Goal: Transaction & Acquisition: Purchase product/service

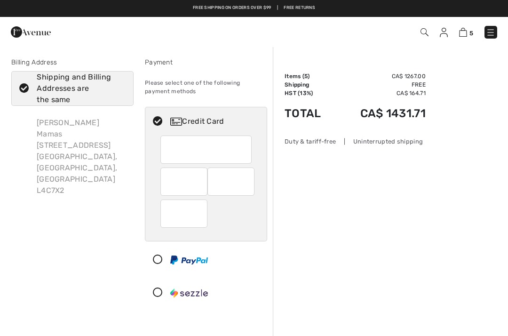
click at [471, 31] on span "5" at bounding box center [471, 33] width 4 height 7
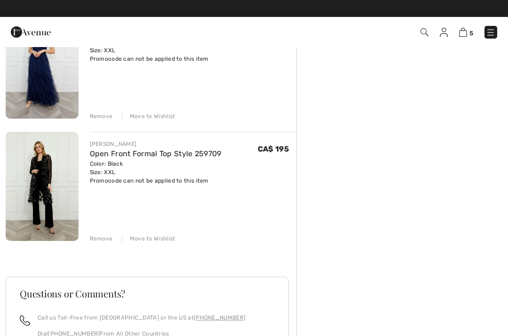
scroll to position [477, 0]
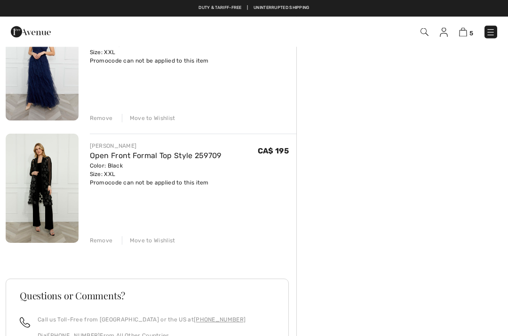
click at [155, 234] on div "FRANK LYMAN Open Front Formal Top Style 259709 Color: Black Size: XXL Final Sal…" at bounding box center [193, 189] width 207 height 111
click at [157, 242] on div "Move to Wishlist" at bounding box center [149, 241] width 54 height 8
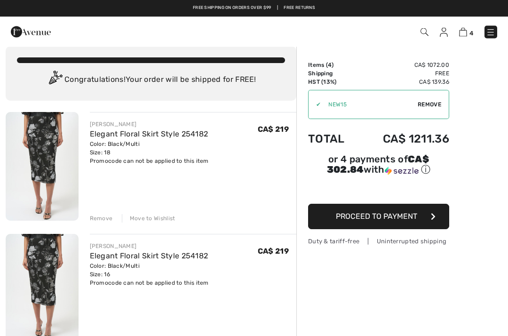
scroll to position [0, 0]
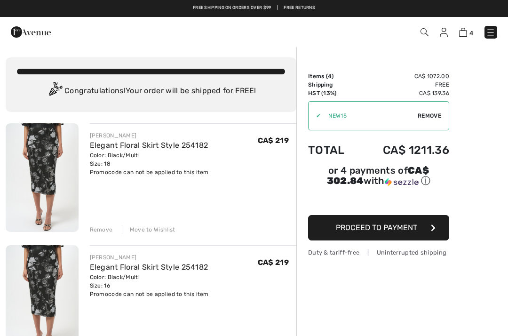
click at [425, 121] on div "✔ Apply Remove" at bounding box center [378, 115] width 141 height 29
click at [437, 115] on span "Remove" at bounding box center [430, 115] width 24 height 8
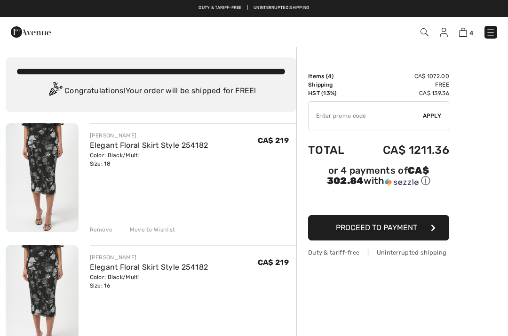
click at [379, 122] on input "TEXT" at bounding box center [366, 116] width 114 height 28
type input "NEW15"
click at [432, 121] on div "✔ Apply Remove" at bounding box center [378, 115] width 141 height 29
click at [428, 120] on div "✔ Apply Remove" at bounding box center [378, 115] width 141 height 29
click at [438, 116] on span "Apply" at bounding box center [432, 115] width 19 height 8
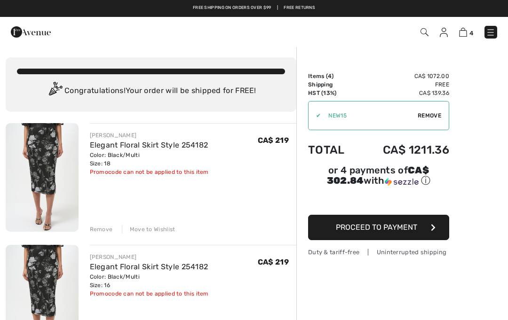
click at [490, 29] on img at bounding box center [490, 32] width 9 height 9
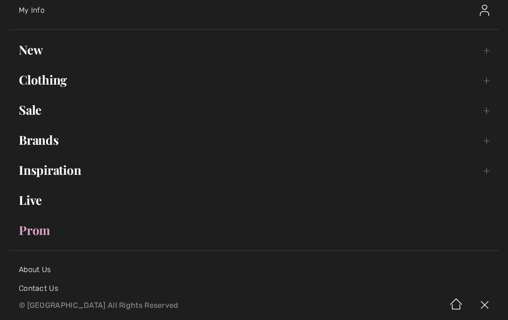
scroll to position [48, 0]
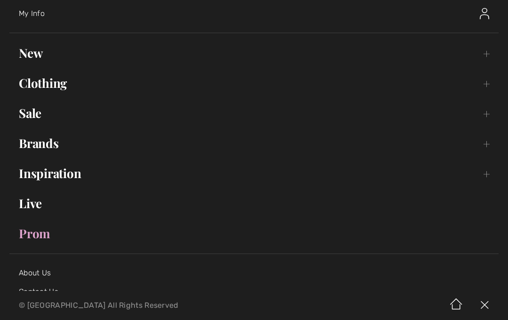
click at [38, 182] on link "Inspiration Toggle submenu" at bounding box center [253, 173] width 489 height 21
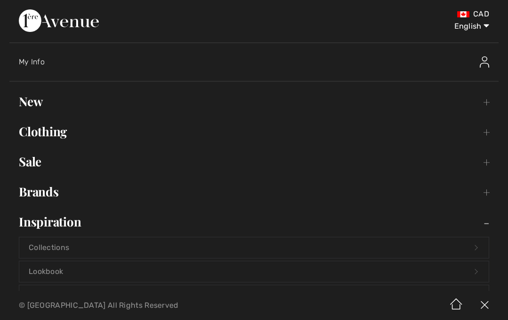
scroll to position [0, 0]
click at [35, 196] on link "Brands Open submenu" at bounding box center [253, 192] width 489 height 21
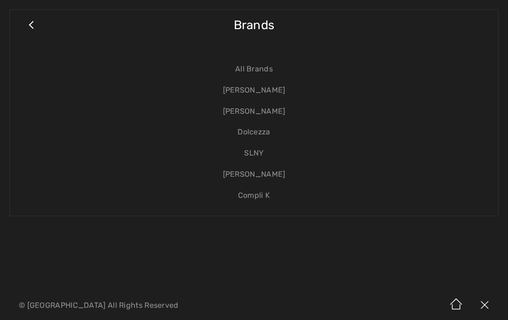
click at [257, 157] on link "SLNY" at bounding box center [253, 153] width 469 height 21
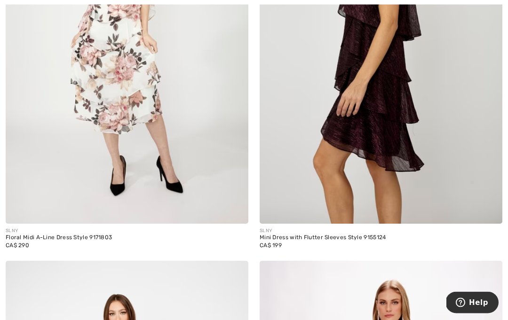
scroll to position [844, 0]
click at [335, 186] on img at bounding box center [381, 42] width 243 height 364
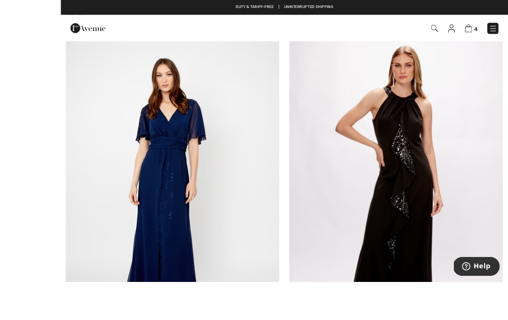
scroll to position [1108, 0]
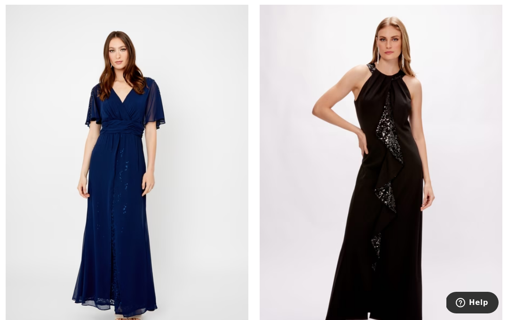
click at [406, 234] on img at bounding box center [381, 180] width 243 height 364
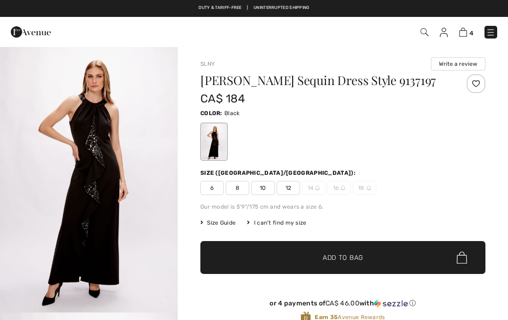
checkbox input "true"
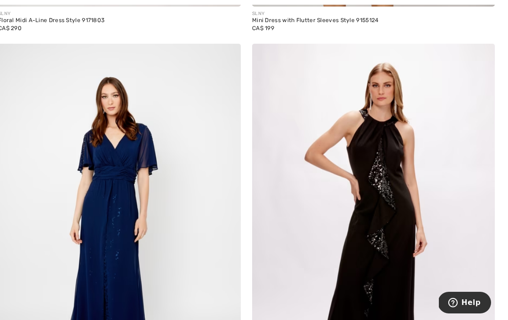
scroll to position [1077, 0]
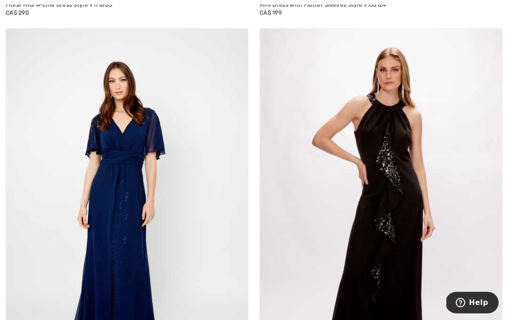
click at [102, 226] on img at bounding box center [127, 210] width 243 height 364
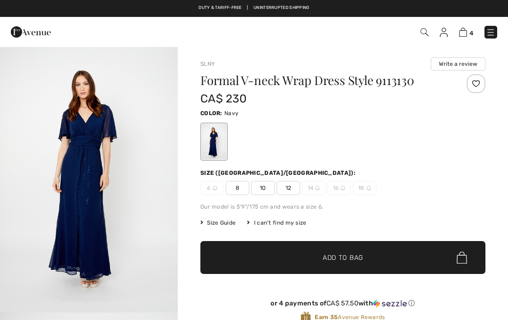
checkbox input "true"
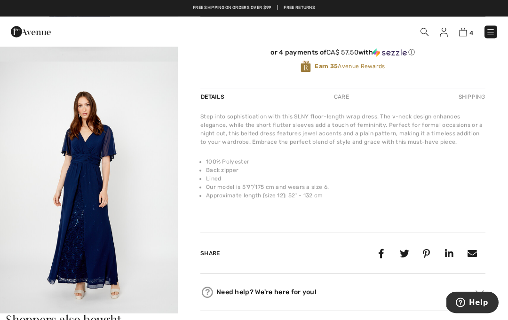
scroll to position [241, 0]
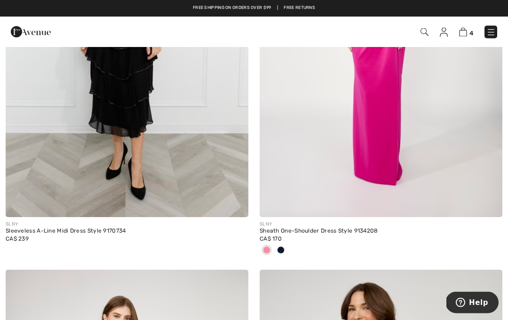
scroll to position [400, 0]
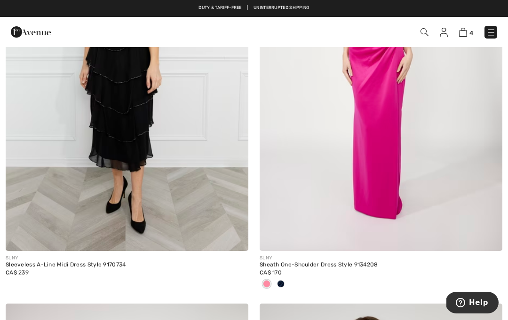
click at [45, 210] on img at bounding box center [127, 69] width 243 height 364
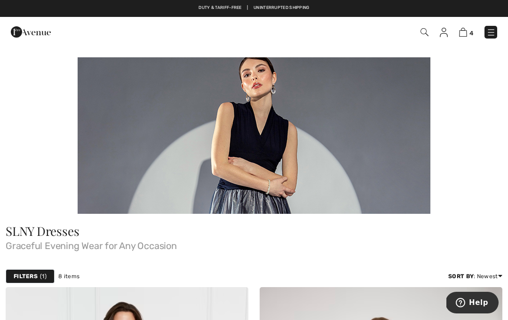
click at [486, 38] on link at bounding box center [490, 32] width 13 height 13
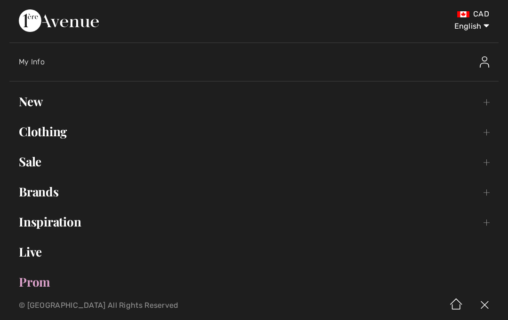
click at [10, 256] on link "Live" at bounding box center [253, 252] width 489 height 21
click at [27, 192] on link "Brands Open submenu" at bounding box center [253, 192] width 489 height 21
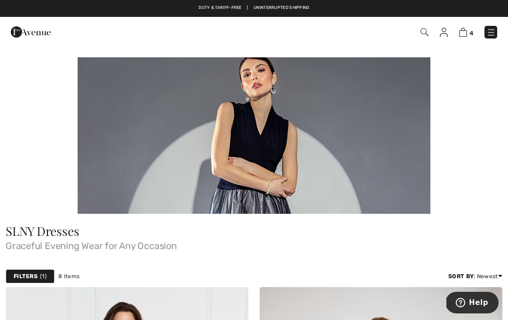
click at [488, 32] on img at bounding box center [490, 32] width 9 height 9
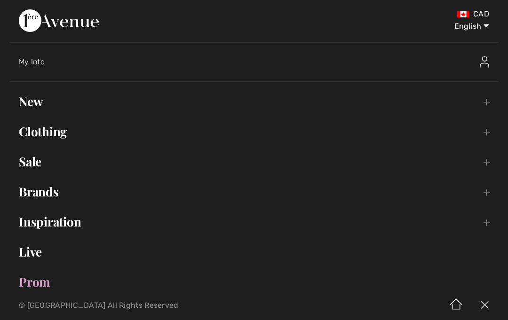
click at [38, 198] on link "Brands Open submenu" at bounding box center [253, 192] width 489 height 21
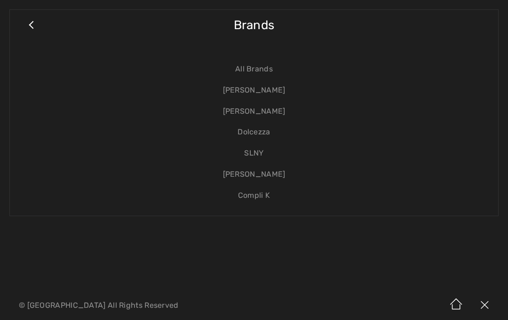
click at [263, 192] on link "Compli K" at bounding box center [253, 195] width 469 height 21
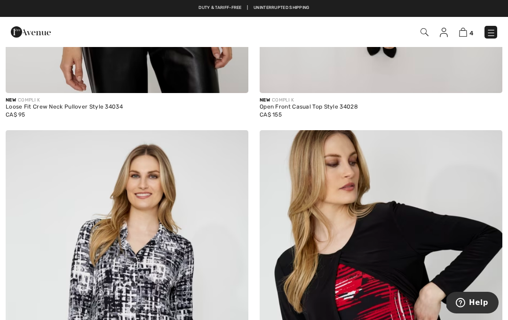
scroll to position [3088, 0]
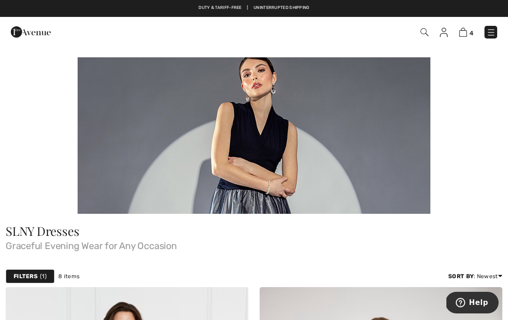
click at [506, 27] on div "4 Checkout" at bounding box center [254, 32] width 508 height 30
click at [491, 37] on img at bounding box center [490, 32] width 9 height 9
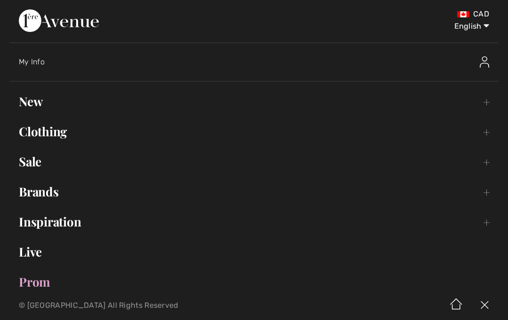
click at [39, 196] on link "Brands Open submenu" at bounding box center [253, 192] width 489 height 21
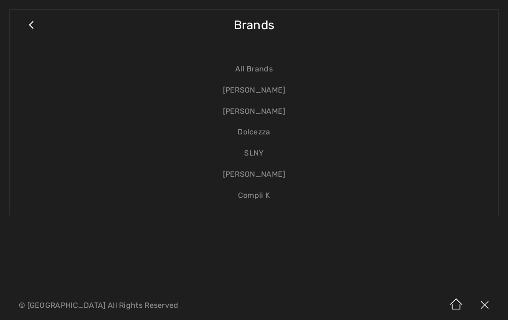
click at [267, 130] on link "Dolcezza" at bounding box center [253, 132] width 469 height 21
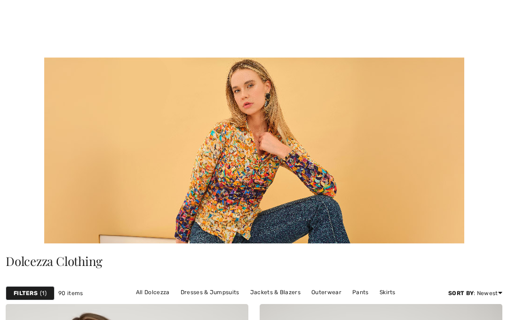
scroll to position [309, 0]
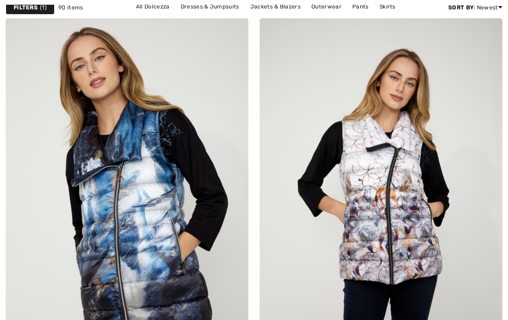
checkbox input "true"
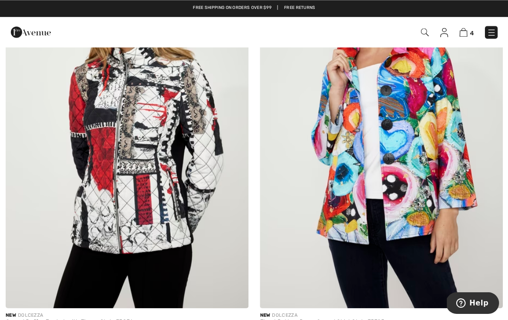
scroll to position [1117, 0]
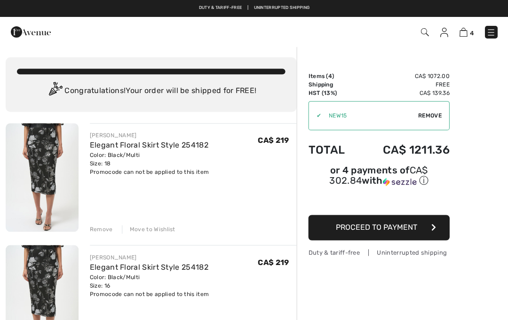
click at [485, 37] on link at bounding box center [490, 32] width 13 height 13
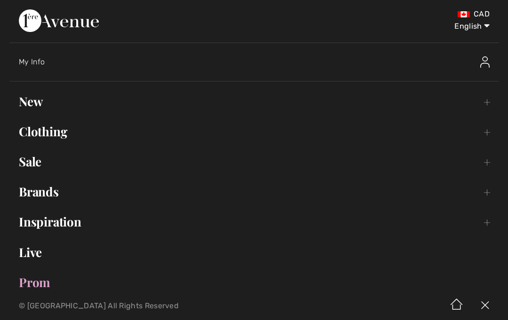
click at [30, 102] on link "New Toggle submenu" at bounding box center [253, 101] width 489 height 21
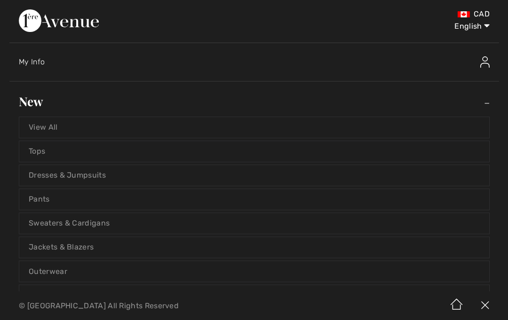
click at [27, 100] on link "New Toggle submenu" at bounding box center [253, 101] width 489 height 21
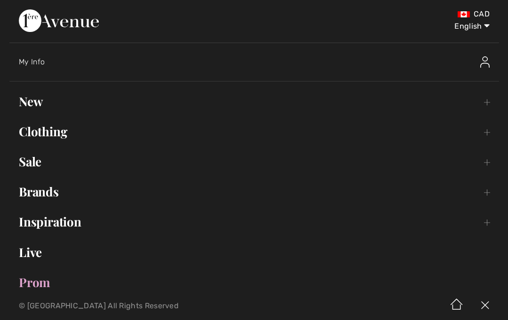
click at [44, 194] on link "Brands Open submenu" at bounding box center [253, 192] width 489 height 21
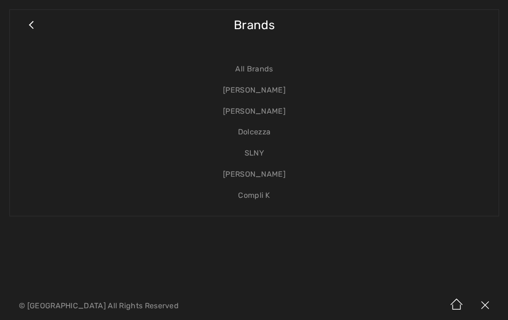
click at [275, 173] on link "[PERSON_NAME]" at bounding box center [253, 174] width 469 height 21
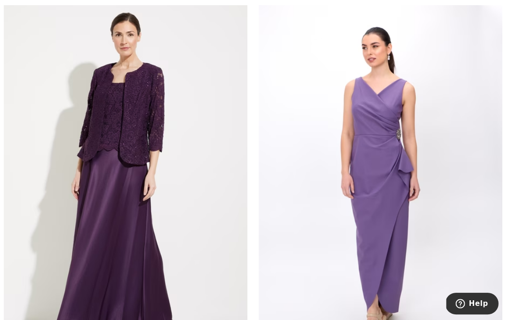
scroll to position [7417, 0]
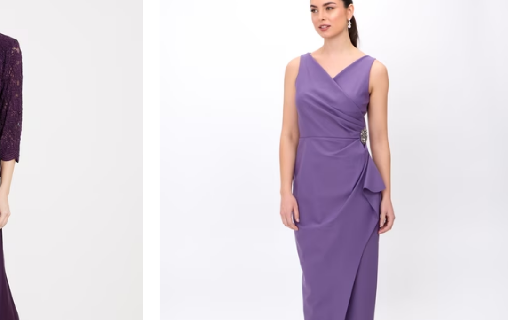
click at [267, 155] on img at bounding box center [381, 166] width 243 height 364
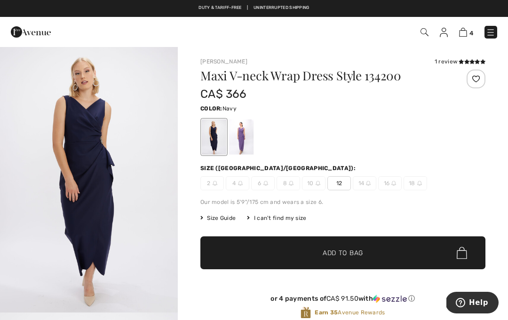
click at [425, 212] on div "Maxi V-neck Wrap Dress Style 134200 CA$ 366 Color: Navy Size (CA/US): 2 4 6 8 1…" at bounding box center [342, 202] width 285 height 265
click at [248, 138] on div at bounding box center [241, 136] width 24 height 35
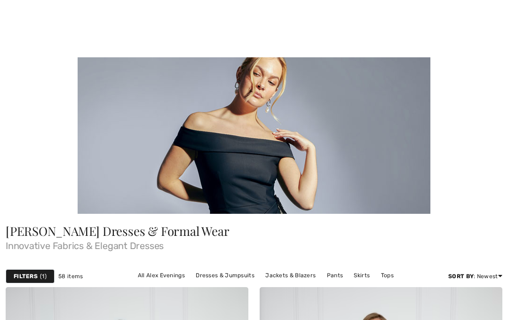
checkbox input "true"
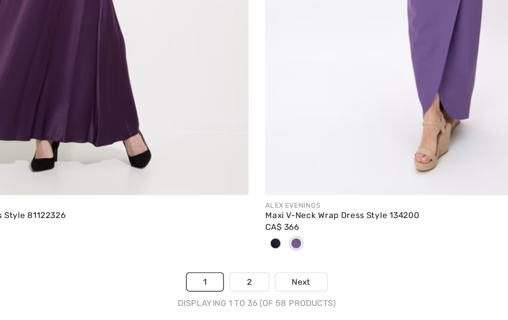
scroll to position [7533, 0]
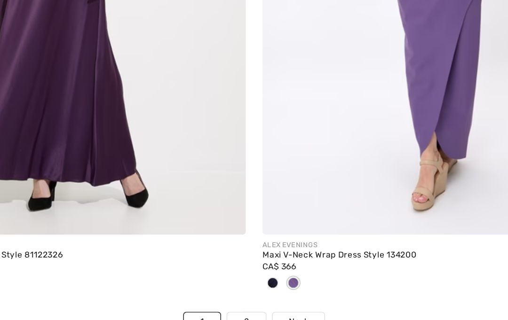
click at [267, 286] on link "Next" at bounding box center [284, 292] width 35 height 12
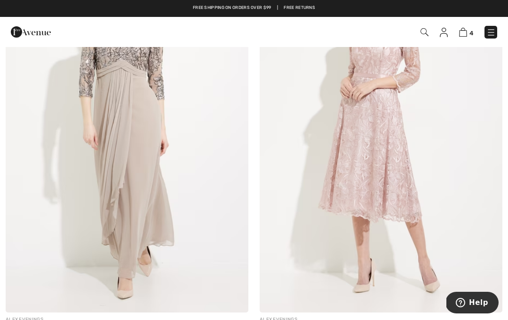
scroll to position [4120, 0]
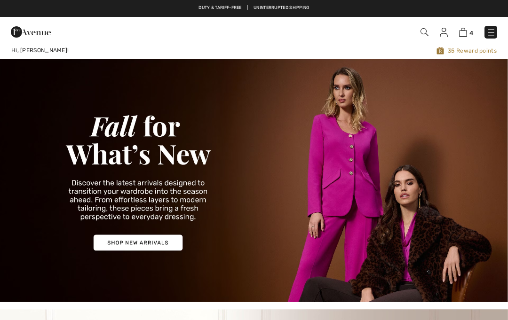
checkbox input "true"
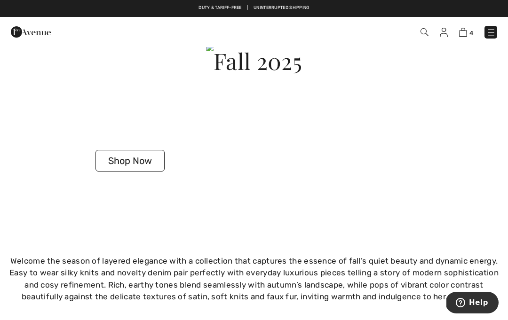
scroll to position [1500, 0]
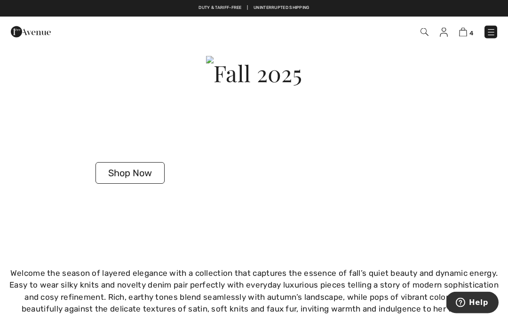
click at [144, 181] on button "Shop Now" at bounding box center [129, 174] width 69 height 22
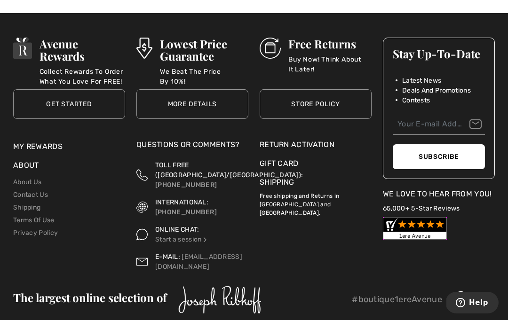
scroll to position [7801, 0]
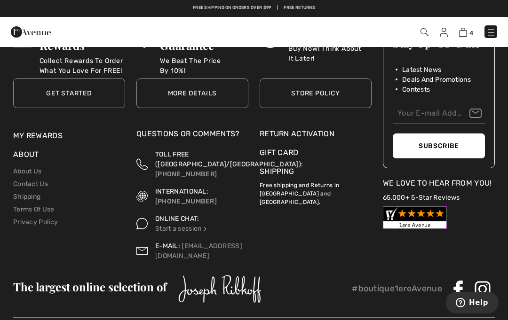
click at [482, 219] on div at bounding box center [439, 217] width 112 height 23
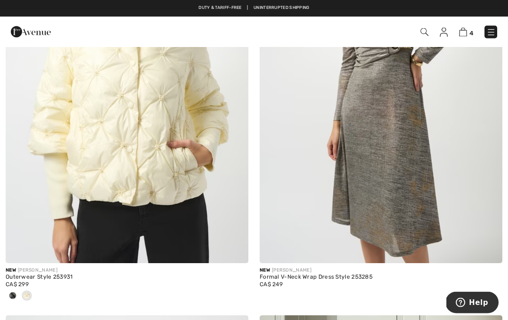
scroll to position [6205, 0]
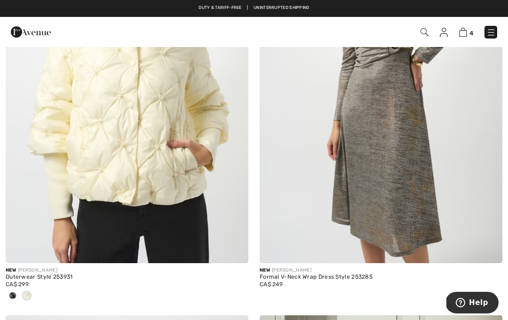
click at [466, 32] on img at bounding box center [463, 32] width 8 height 9
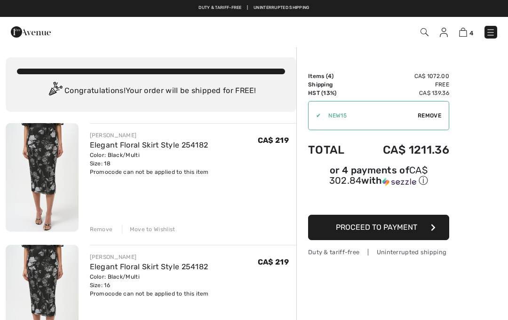
click at [434, 120] on div "✔ Apply Remove" at bounding box center [378, 115] width 141 height 29
click at [437, 122] on div "✔ Apply Remove" at bounding box center [378, 115] width 141 height 29
click at [432, 115] on span "Remove" at bounding box center [430, 115] width 24 height 8
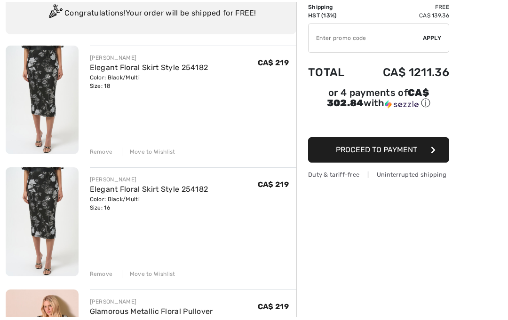
scroll to position [95, 0]
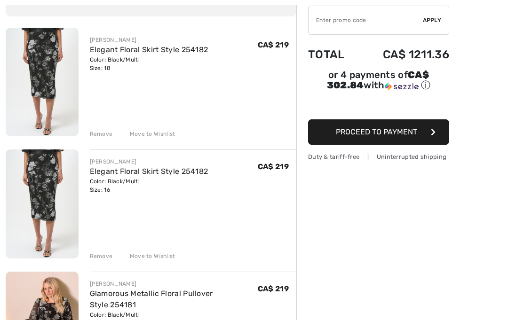
click at [159, 258] on div "Move to Wishlist" at bounding box center [149, 257] width 54 height 8
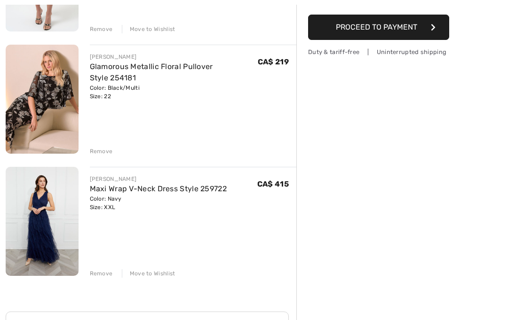
scroll to position [206, 0]
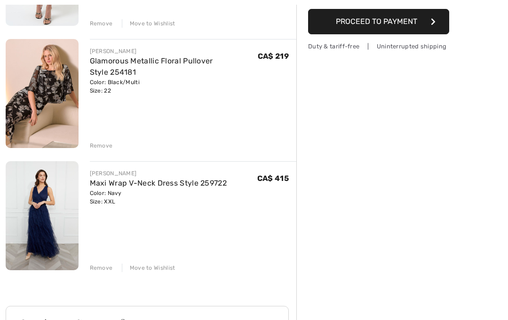
click at [414, 193] on div "Order Summary Details Items ( 3 ) CA$ 853.00 Promo code CA$ 0.00 Shipping Free …" at bounding box center [402, 181] width 212 height 682
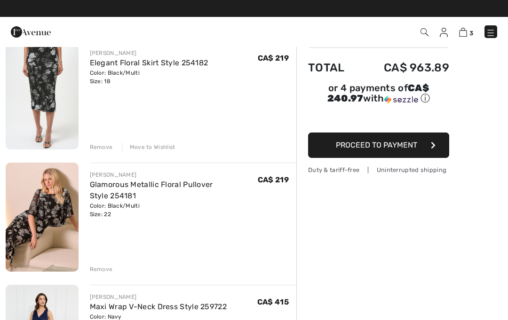
scroll to position [101, 0]
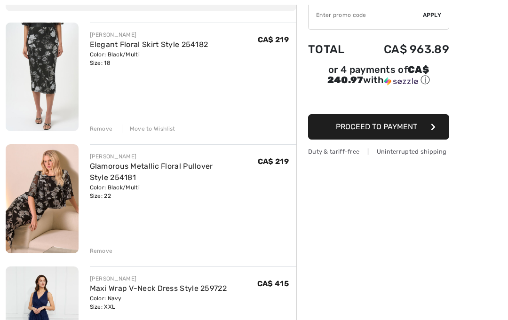
click at [373, 244] on div "Order Summary Details Items ( 3 ) CA$ 853.00 Promo code CA$ 0.00 Shipping Free …" at bounding box center [402, 286] width 212 height 682
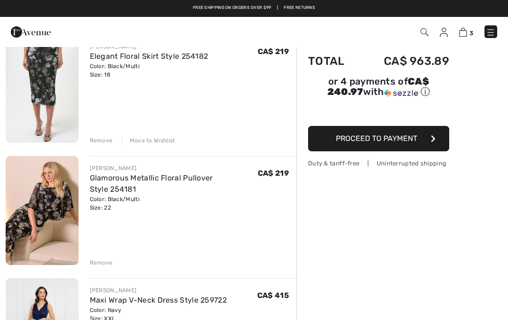
scroll to position [78, 0]
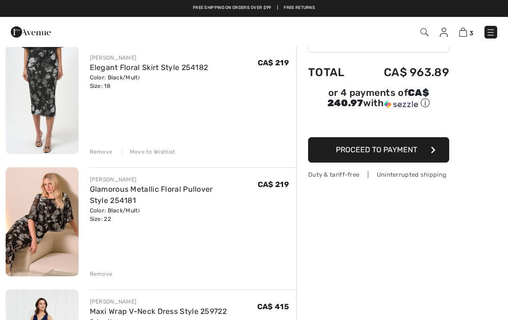
click at [291, 276] on div "Remove" at bounding box center [193, 273] width 207 height 10
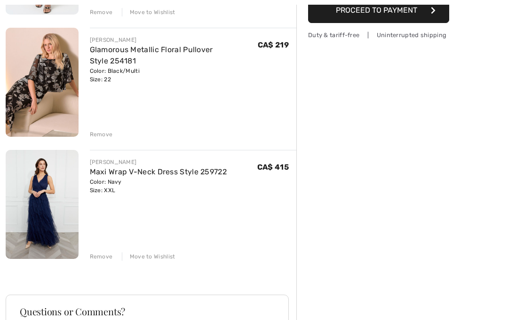
scroll to position [218, 0]
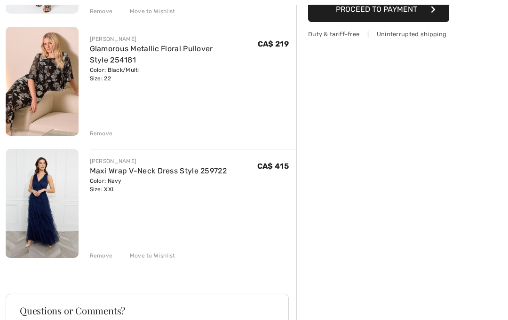
click at [105, 254] on div "Remove" at bounding box center [101, 256] width 23 height 8
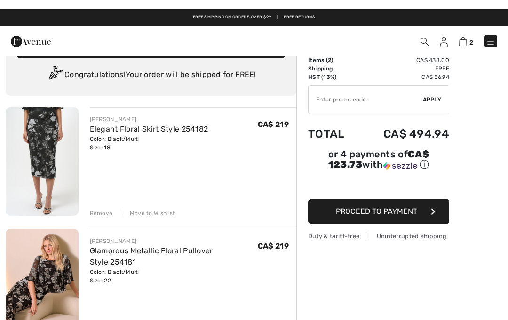
scroll to position [0, 0]
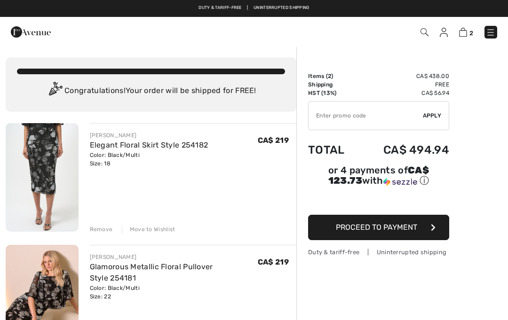
click at [489, 29] on img at bounding box center [490, 32] width 9 height 9
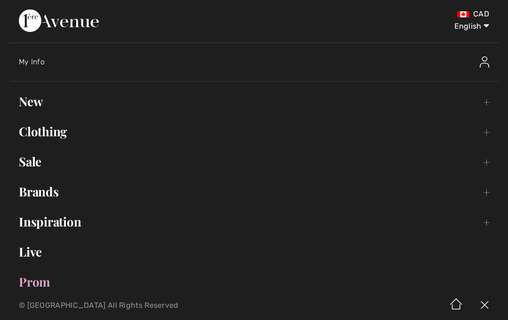
click at [28, 110] on link "New Toggle submenu" at bounding box center [253, 101] width 489 height 21
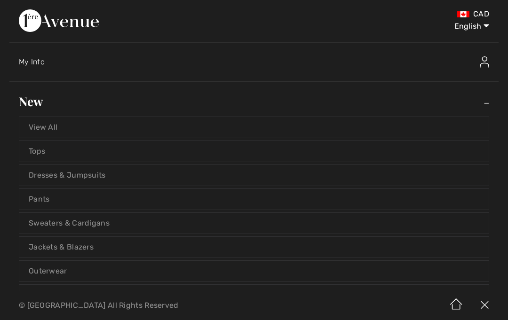
click at [72, 130] on link "View All" at bounding box center [253, 127] width 469 height 21
click at [45, 126] on link "View All" at bounding box center [253, 127] width 469 height 21
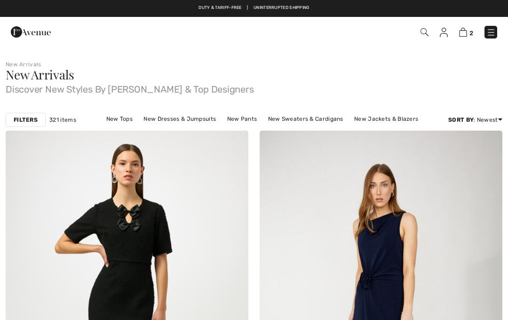
checkbox input "true"
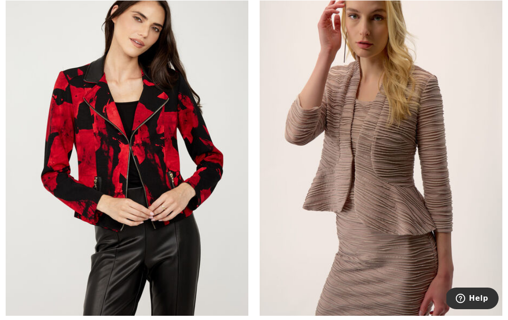
scroll to position [1847, 0]
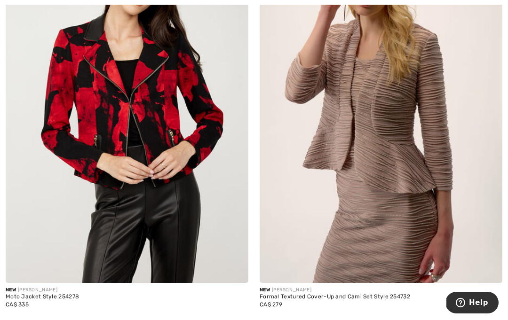
click at [435, 270] on img at bounding box center [381, 101] width 243 height 364
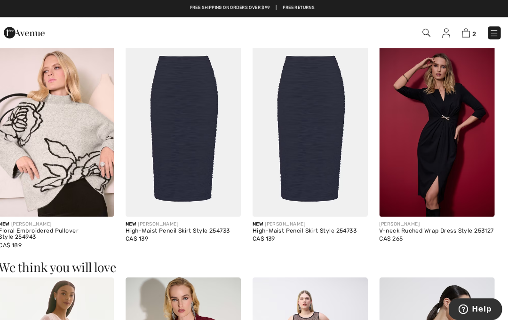
scroll to position [893, 0]
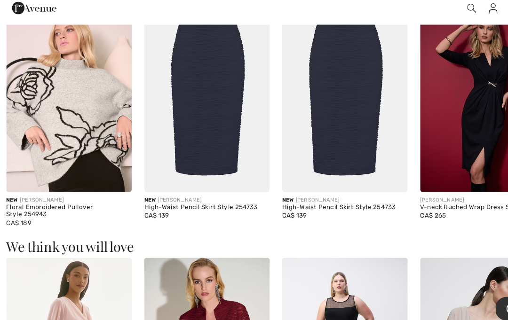
click at [318, 172] on img at bounding box center [310, 112] width 113 height 169
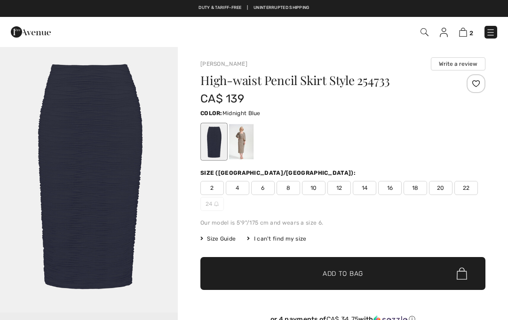
checkbox input "true"
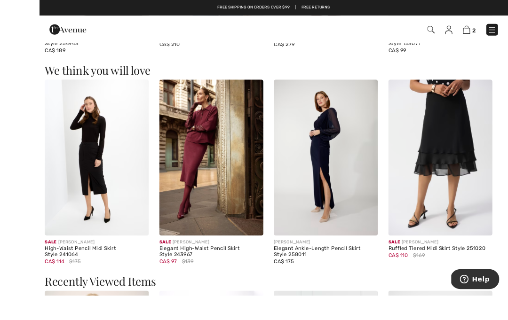
scroll to position [783, 0]
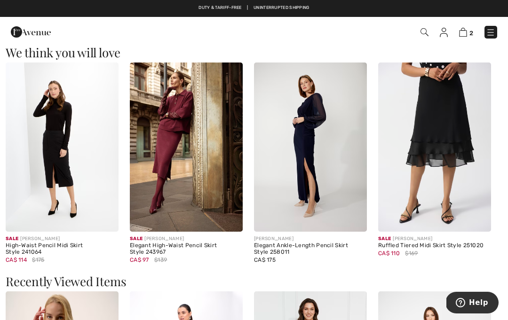
click at [344, 195] on img at bounding box center [310, 147] width 113 height 169
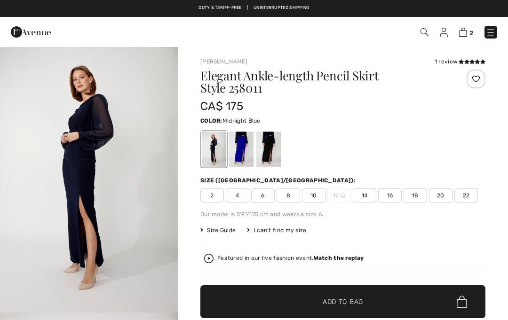
checkbox input "true"
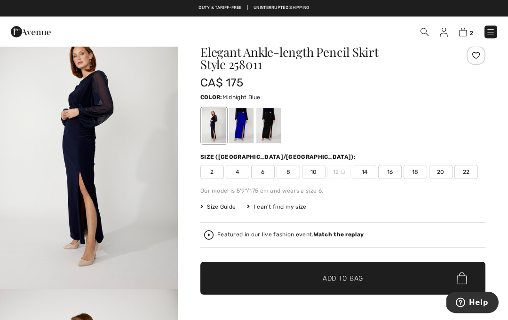
scroll to position [16, 0]
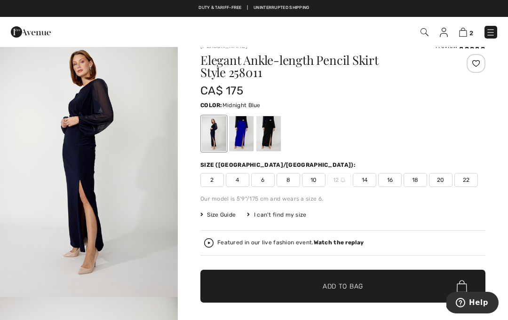
click at [273, 138] on div at bounding box center [268, 133] width 24 height 35
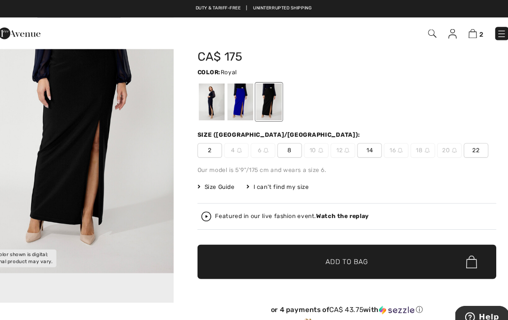
scroll to position [52, 0]
click at [234, 101] on div at bounding box center [241, 96] width 24 height 35
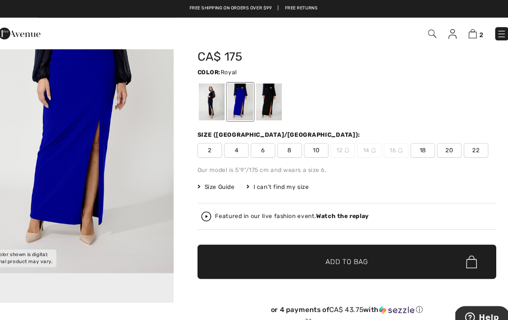
scroll to position [0, 0]
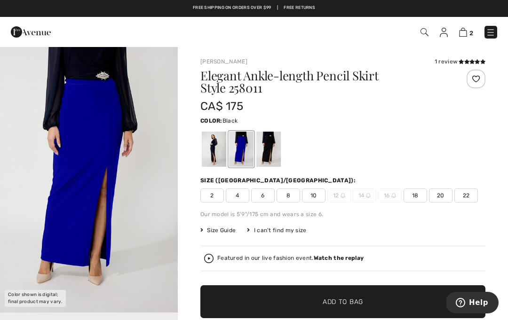
click at [267, 159] on div at bounding box center [268, 149] width 24 height 35
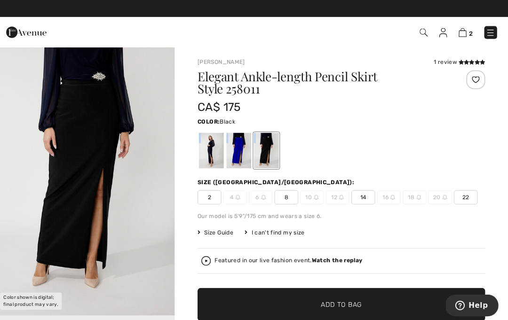
click at [273, 148] on div at bounding box center [268, 149] width 24 height 35
click at [220, 231] on span "Size Guide" at bounding box center [217, 230] width 35 height 8
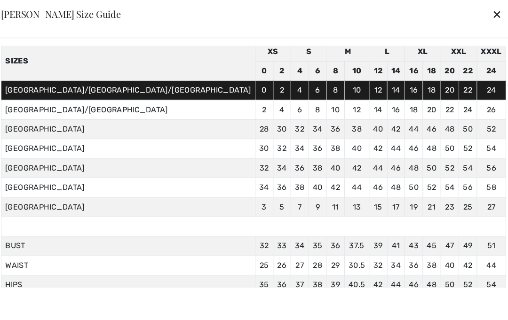
scroll to position [40, 0]
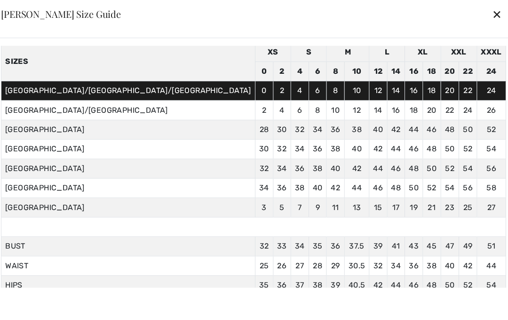
click at [492, 21] on div "✕" at bounding box center [497, 14] width 10 height 20
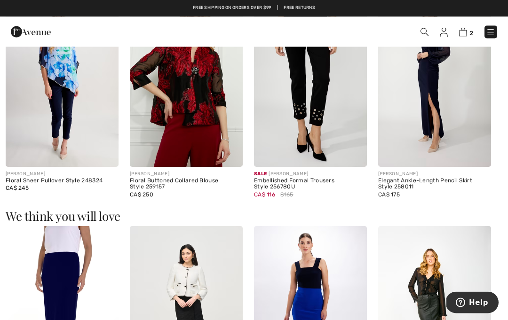
scroll to position [949, 0]
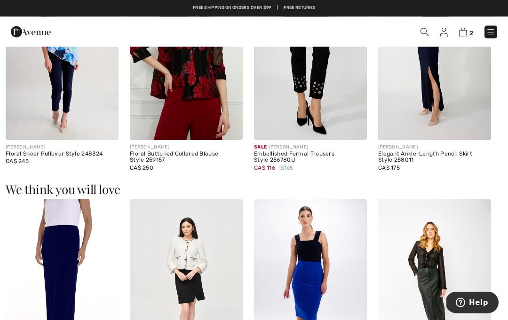
click at [166, 154] on div "Floral Buttoned Collared Blouse Style 259157" at bounding box center [186, 157] width 113 height 13
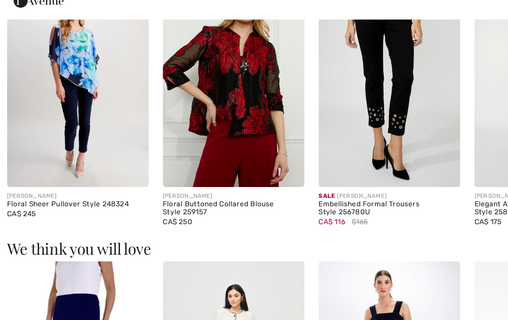
scroll to position [910, 0]
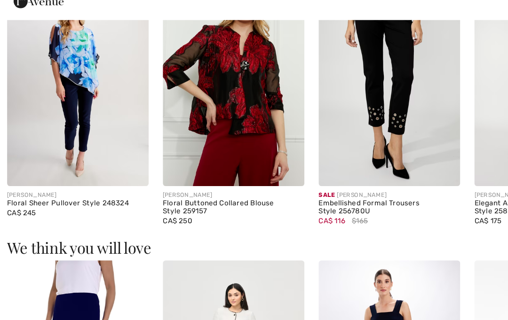
click at [202, 141] on img at bounding box center [186, 94] width 113 height 169
click at [203, 115] on img at bounding box center [186, 94] width 113 height 169
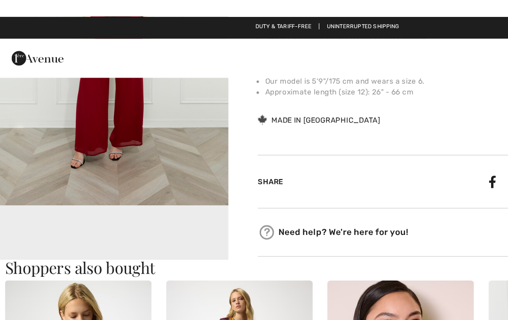
scroll to position [421, 0]
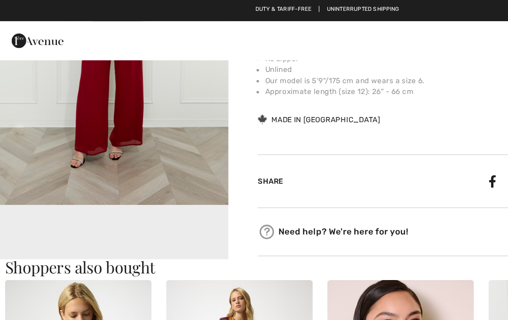
click at [142, 178] on video "Your browser does not support the video tag." at bounding box center [89, 203] width 178 height 89
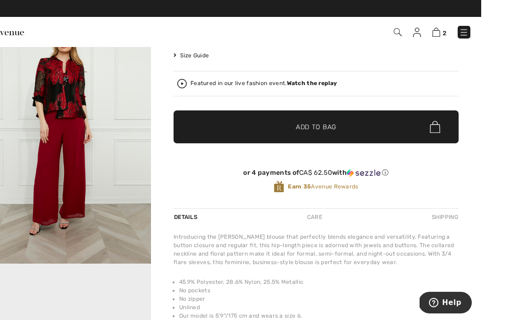
scroll to position [131, 0]
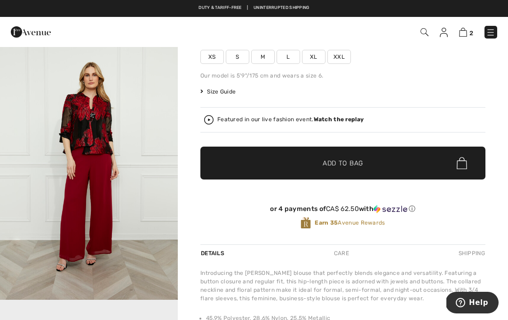
click at [342, 60] on span "XXL" at bounding box center [339, 57] width 24 height 14
click at [217, 95] on span "Size Guide" at bounding box center [217, 91] width 35 height 8
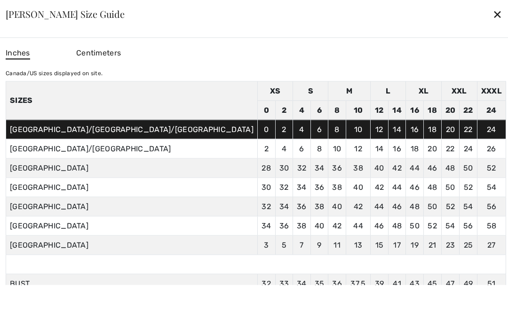
click at [492, 24] on div "✕" at bounding box center [497, 14] width 10 height 20
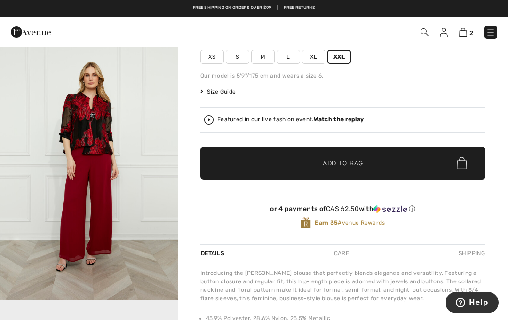
click at [412, 170] on span "✔ Added to Bag Add to Bag" at bounding box center [342, 163] width 285 height 33
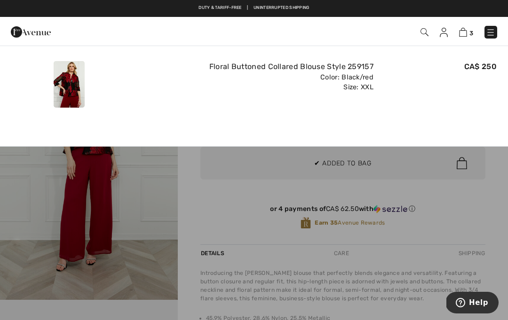
scroll to position [0, 0]
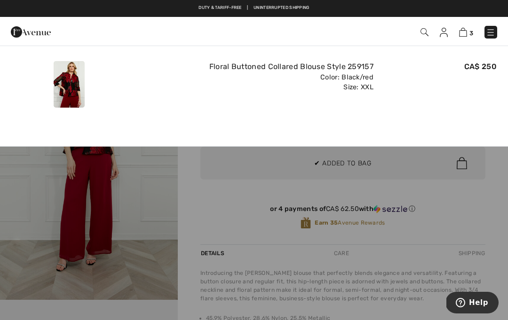
click at [469, 113] on div "Added to Bag Frank Lyman Floral Buttoned Collared Blouse Style 259157 CA$ 250 C…" at bounding box center [254, 82] width 508 height 73
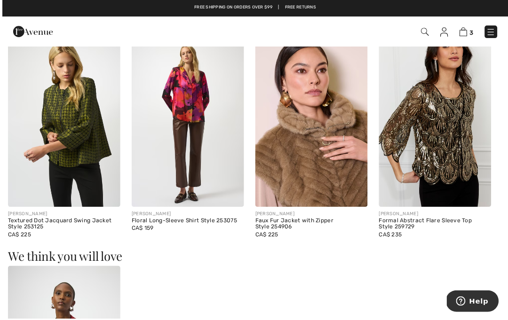
scroll to position [600, 0]
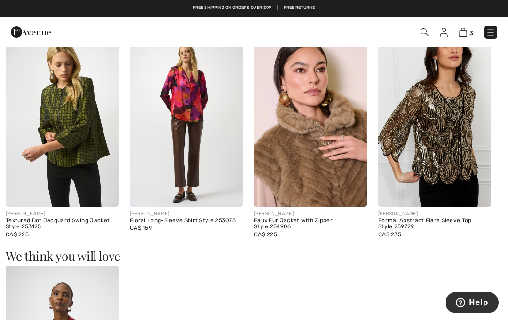
click at [459, 147] on img at bounding box center [434, 122] width 113 height 169
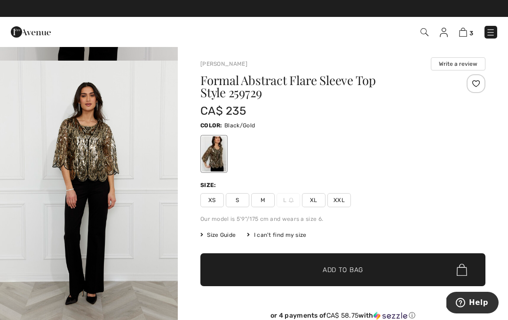
click at [173, 201] on img "3 / 4" at bounding box center [89, 194] width 178 height 267
click at [347, 196] on span "XXL" at bounding box center [339, 200] width 24 height 14
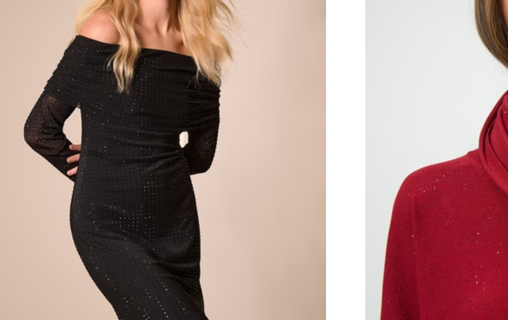
scroll to position [594, 0]
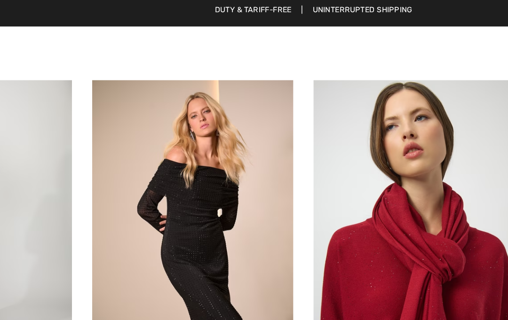
click at [138, 152] on img at bounding box center [186, 127] width 113 height 169
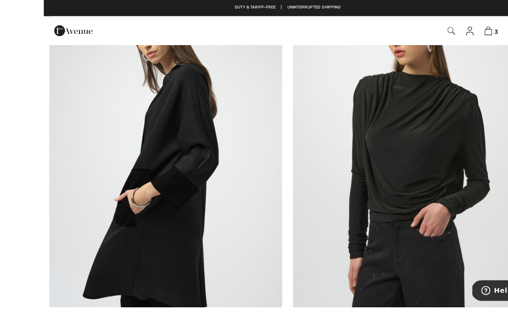
scroll to position [3898, 0]
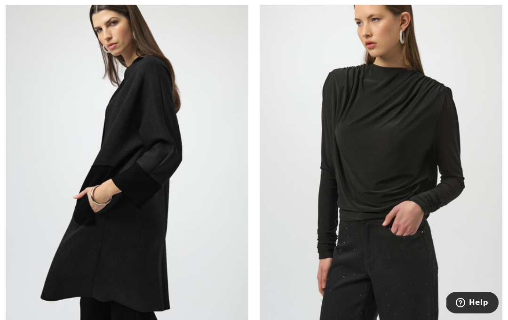
click at [100, 162] on img at bounding box center [127, 152] width 243 height 364
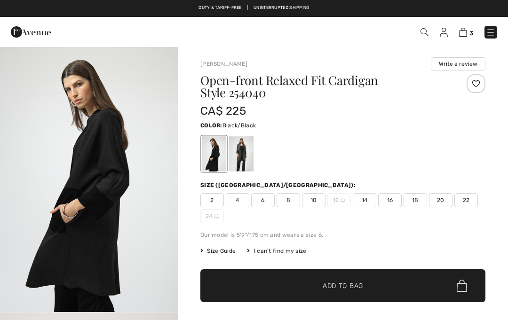
checkbox input "true"
click at [239, 165] on div at bounding box center [241, 153] width 24 height 35
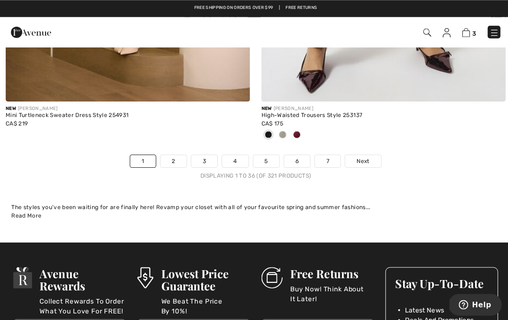
scroll to position [7555, 0]
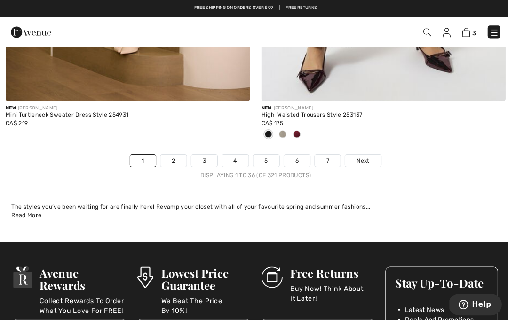
click at [177, 159] on link "2" at bounding box center [172, 160] width 26 height 12
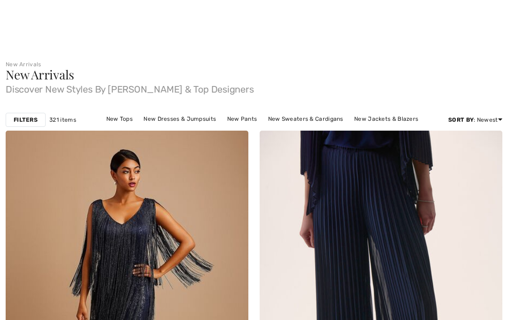
checkbox input "true"
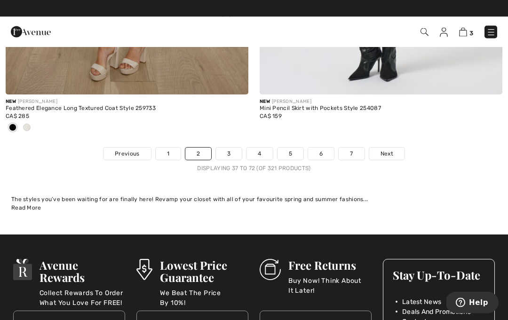
scroll to position [7561, 0]
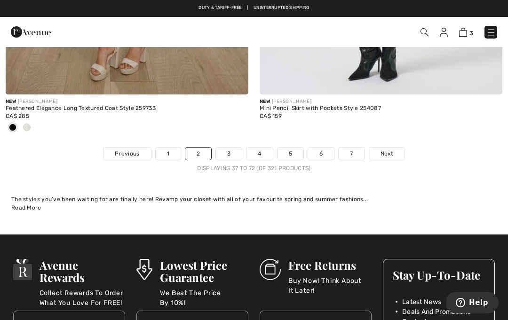
click at [234, 151] on link "3" at bounding box center [229, 154] width 26 height 12
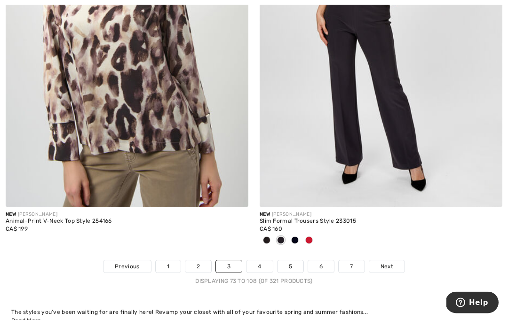
scroll to position [7370, 0]
click at [258, 261] on link "4" at bounding box center [259, 267] width 26 height 12
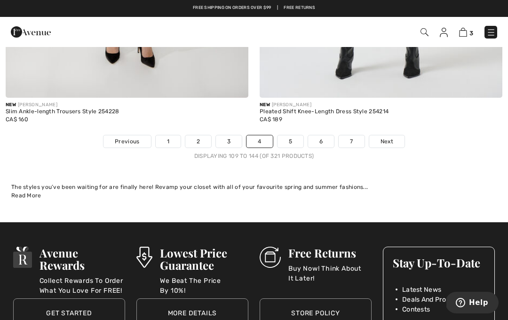
scroll to position [7455, 0]
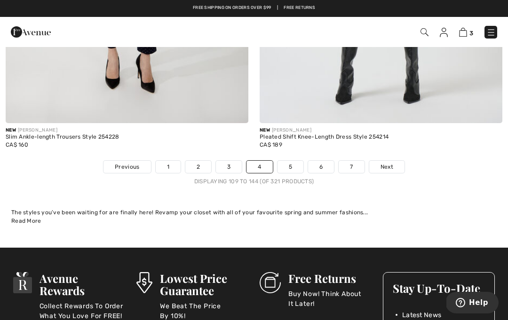
click at [292, 163] on link "5" at bounding box center [291, 167] width 26 height 12
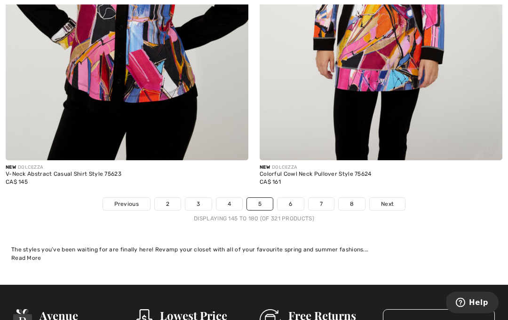
scroll to position [7356, 0]
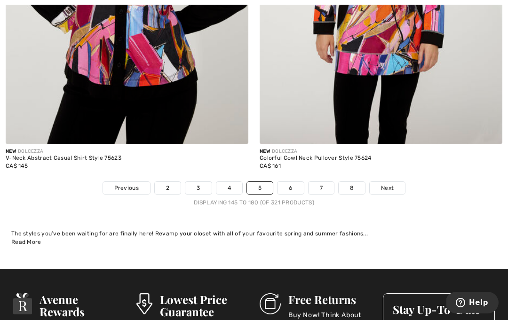
click at [300, 185] on link "6" at bounding box center [291, 188] width 26 height 12
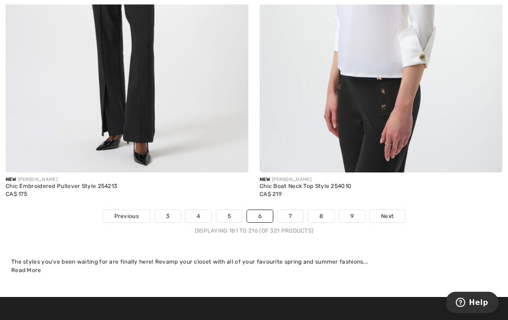
scroll to position [7374, 0]
click at [293, 214] on link "7" at bounding box center [290, 216] width 25 height 12
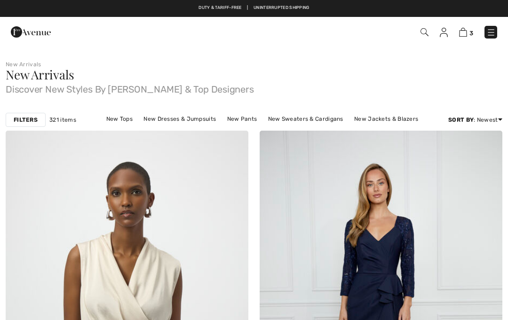
scroll to position [17, 0]
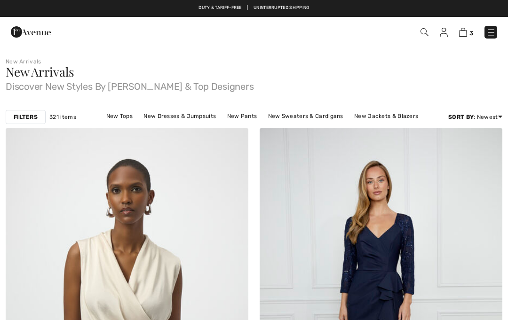
checkbox input "true"
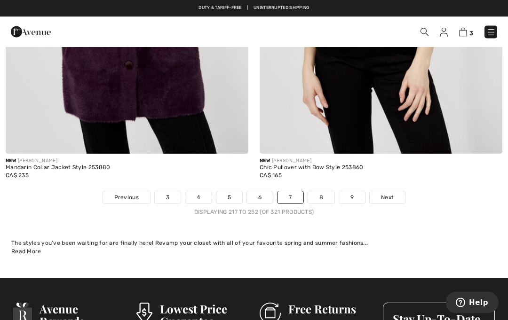
scroll to position [7481, 0]
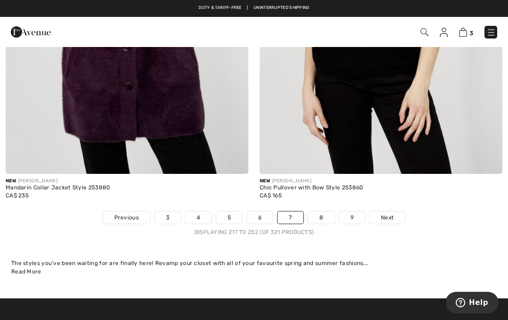
click at [326, 212] on link "8" at bounding box center [321, 218] width 26 height 12
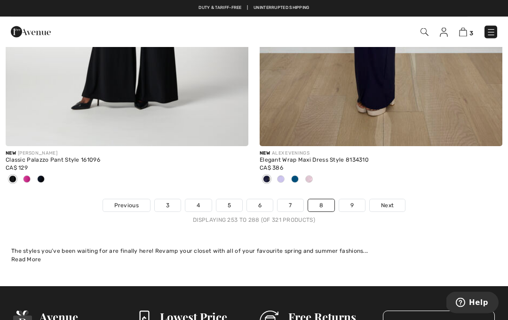
scroll to position [7478, 0]
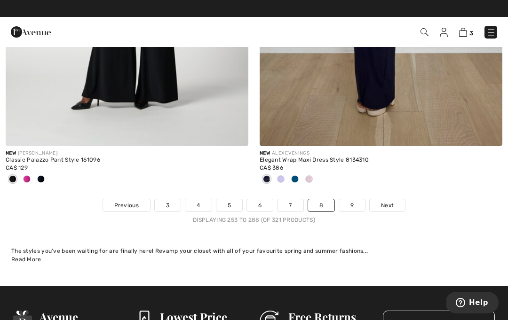
click at [355, 202] on link "9" at bounding box center [352, 205] width 26 height 12
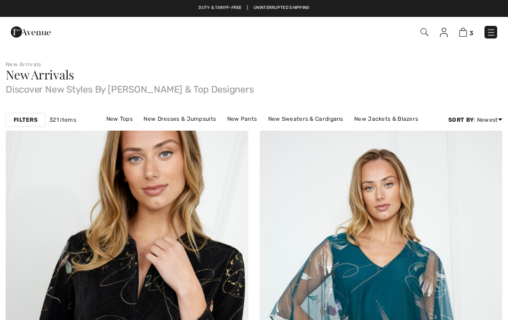
checkbox input "true"
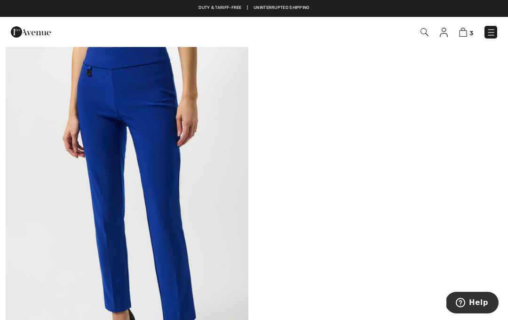
scroll to position [6687, 0]
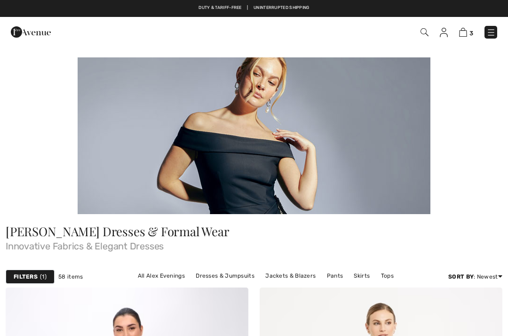
checkbox input "true"
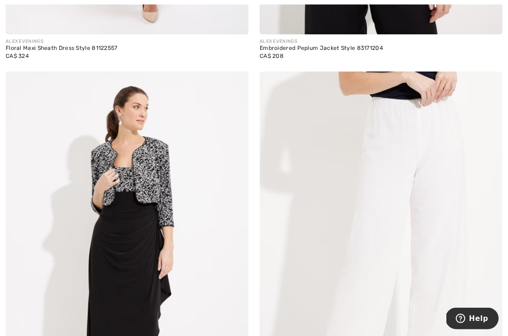
scroll to position [3606, 0]
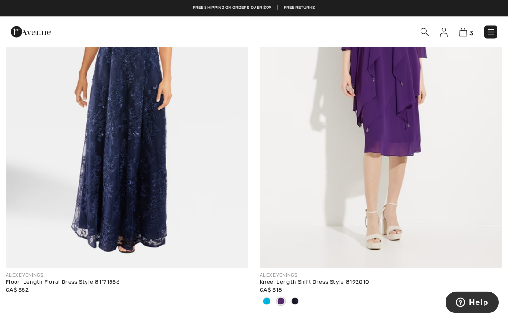
scroll to position [2935, 0]
